Goal: Transaction & Acquisition: Purchase product/service

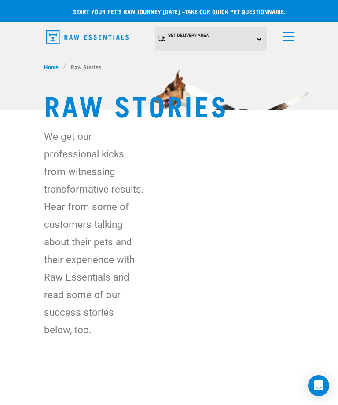
click at [287, 32] on span "menu" at bounding box center [287, 32] width 11 height 1
click at [293, 30] on link "menu" at bounding box center [286, 34] width 16 height 16
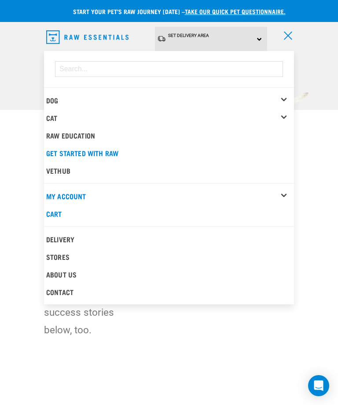
click at [286, 95] on div "Dog" at bounding box center [170, 101] width 248 height 18
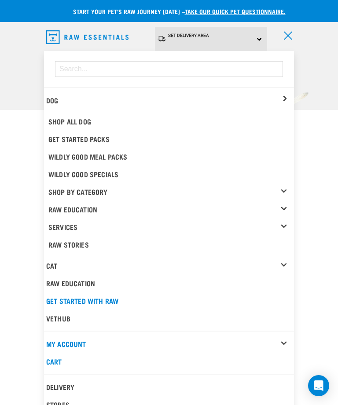
click at [134, 154] on link "Wildly Good Meal Packs" at bounding box center [170, 157] width 248 height 18
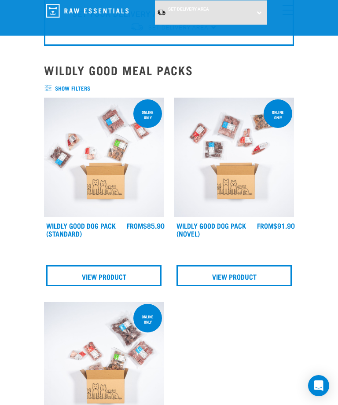
scroll to position [59, 0]
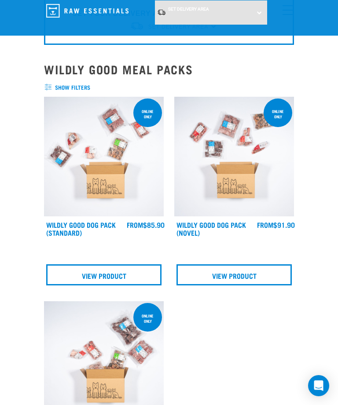
click at [238, 177] on img at bounding box center [234, 157] width 120 height 120
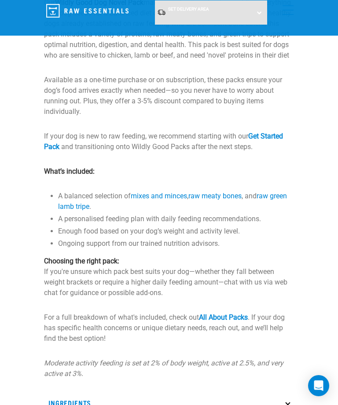
scroll to position [581, 0]
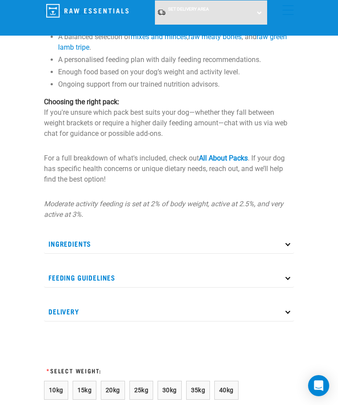
click at [71, 254] on p "Ingredients" at bounding box center [169, 244] width 250 height 20
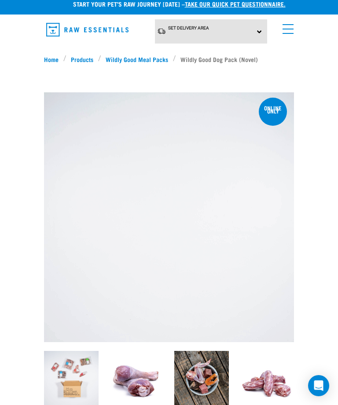
scroll to position [0, 0]
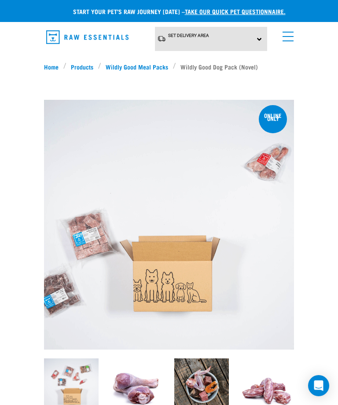
click at [80, 64] on link "Products" at bounding box center [82, 66] width 32 height 9
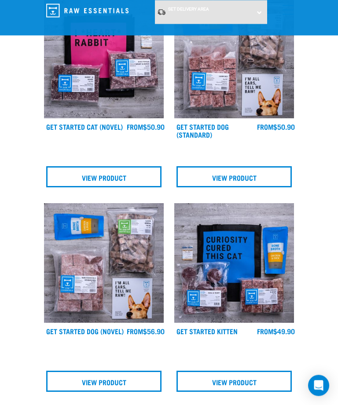
scroll to position [1126, 0]
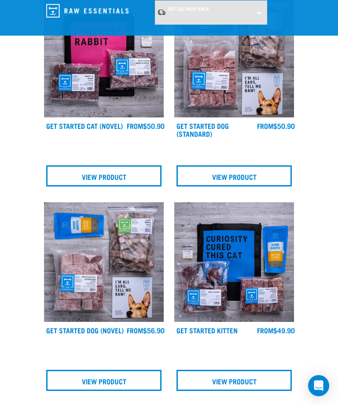
click at [92, 265] on img at bounding box center [104, 262] width 120 height 120
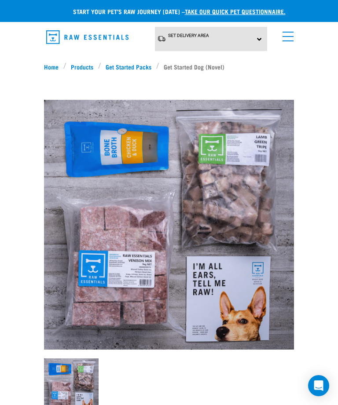
scroll to position [64, 0]
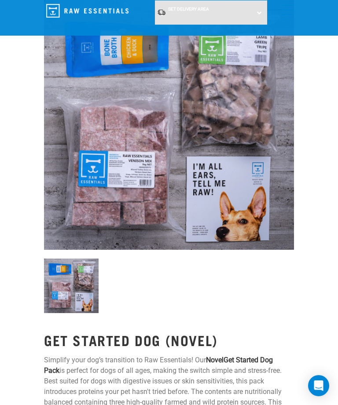
click at [117, 155] on img at bounding box center [169, 125] width 250 height 250
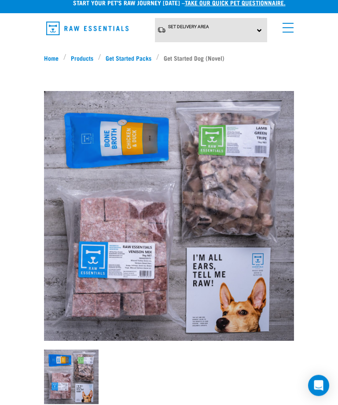
scroll to position [0, 0]
